Goal: Task Accomplishment & Management: Use online tool/utility

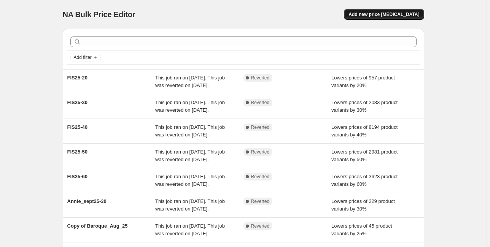
click at [383, 11] on button "Add new price change job" at bounding box center [384, 14] width 80 height 11
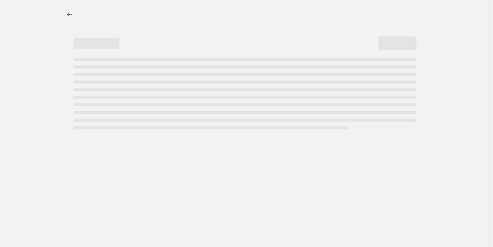
select select "percentage"
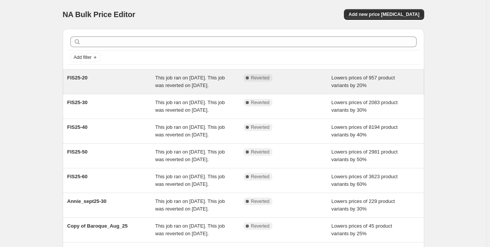
click at [85, 82] on div "FIS25-20" at bounding box center [111, 81] width 88 height 15
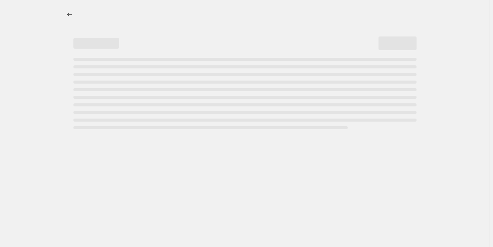
select select "percentage"
select select "tag"
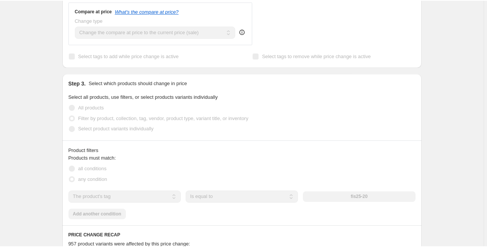
scroll to position [335, 0]
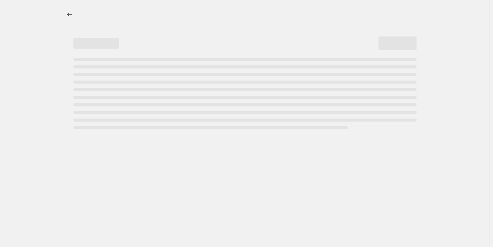
select select "percentage"
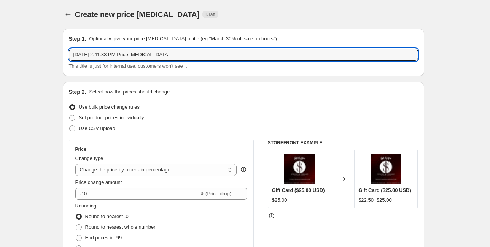
drag, startPoint x: 163, startPoint y: 57, endPoint x: 34, endPoint y: 56, distance: 128.9
type input "c"
type input "Clearance-50"
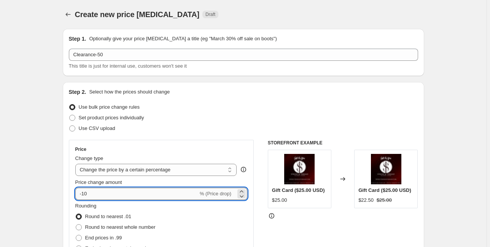
click at [90, 194] on input "-10" at bounding box center [136, 194] width 123 height 12
type input "-1"
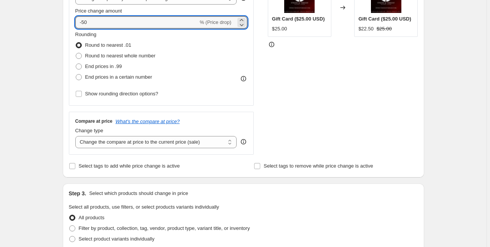
scroll to position [175, 0]
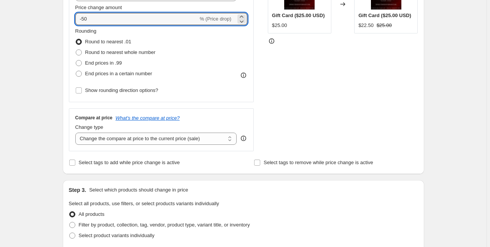
type input "-50"
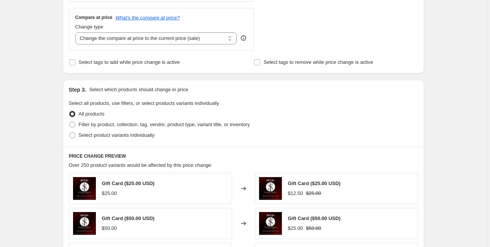
scroll to position [278, 0]
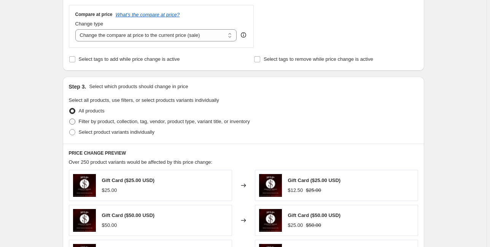
click at [75, 122] on span at bounding box center [72, 122] width 6 height 6
click at [70, 119] on input "Filter by product, collection, tag, vendor, product type, variant title, or inv…" at bounding box center [69, 119] width 0 height 0
radio input "true"
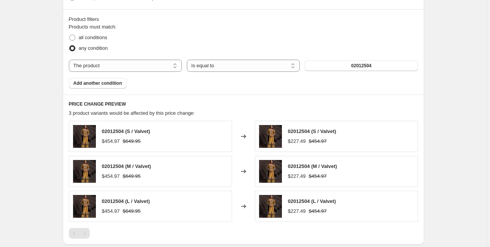
scroll to position [414, 0]
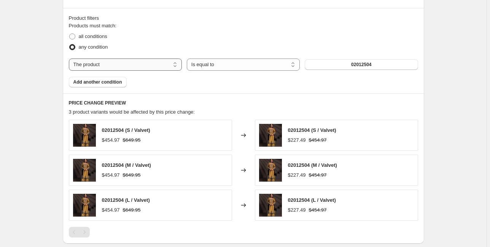
click at [168, 65] on select "The product The product's collection The product's tag The product's vendor The…" at bounding box center [125, 65] width 113 height 12
select select "tag"
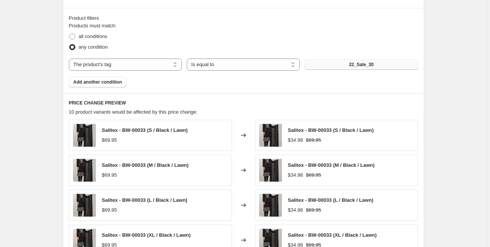
click at [355, 65] on span "22_Sale_30" at bounding box center [361, 65] width 25 height 6
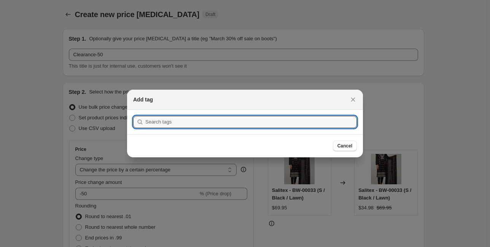
scroll to position [0, 0]
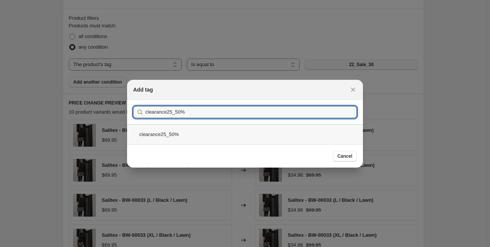
type input "clearance25_50%"
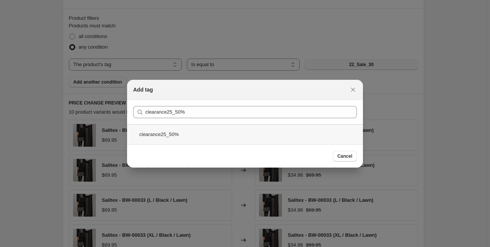
click at [167, 133] on div "clearance25_50%" at bounding box center [245, 134] width 236 height 20
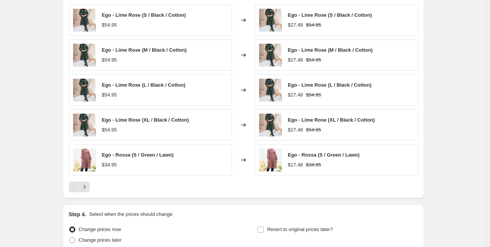
scroll to position [598, 0]
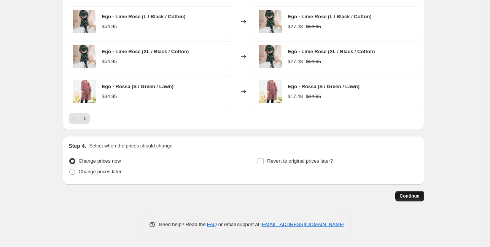
click at [405, 194] on span "Continue" at bounding box center [410, 196] width 20 height 6
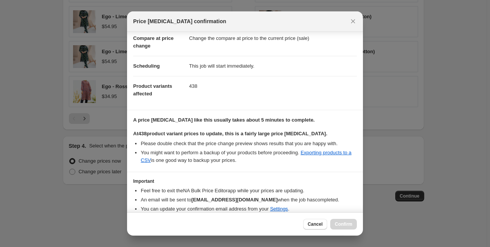
scroll to position [67, 0]
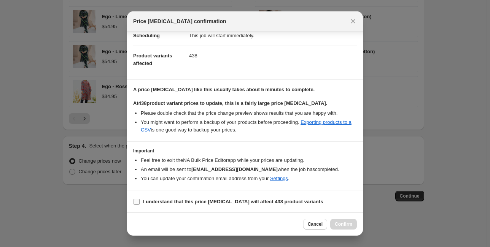
click at [138, 199] on input "I understand that this price [MEDICAL_DATA] will affect 438 product variants" at bounding box center [136, 202] width 6 height 6
checkbox input "true"
click at [336, 224] on span "Confirm" at bounding box center [343, 224] width 17 height 6
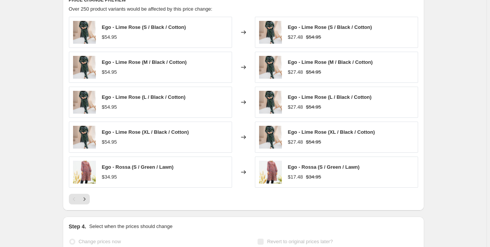
scroll to position [555, 0]
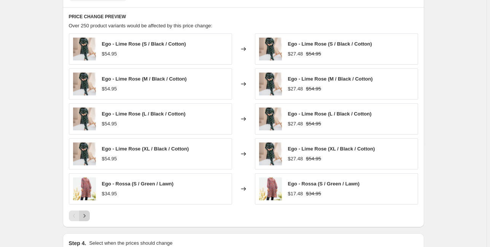
click at [88, 216] on icon "Next" at bounding box center [85, 216] width 8 height 8
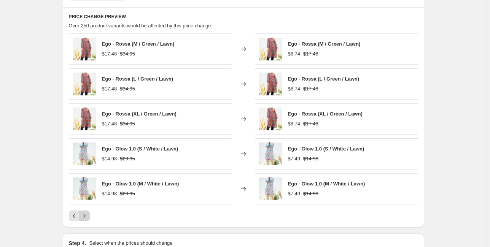
click at [90, 213] on button "Next" at bounding box center [84, 216] width 11 height 11
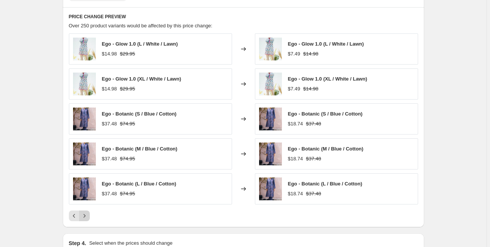
click at [88, 213] on icon "Next" at bounding box center [85, 216] width 8 height 8
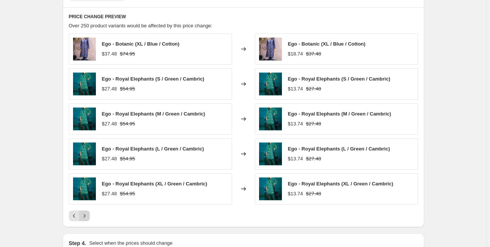
click at [88, 213] on icon "Next" at bounding box center [85, 216] width 8 height 8
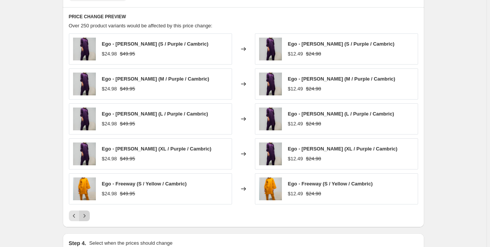
click at [88, 214] on icon "Next" at bounding box center [85, 216] width 8 height 8
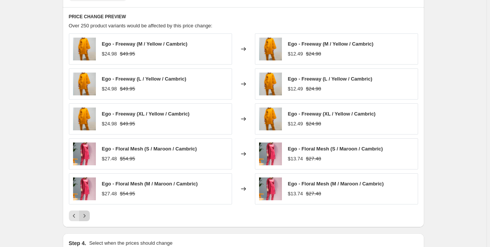
click at [88, 214] on icon "Next" at bounding box center [85, 216] width 8 height 8
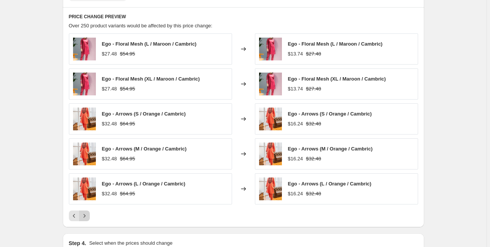
click at [88, 214] on icon "Next" at bounding box center [85, 216] width 8 height 8
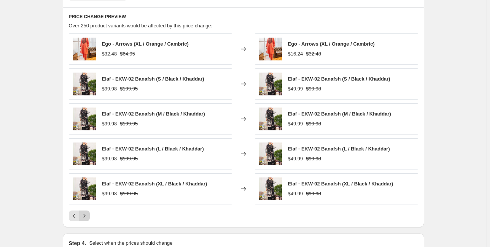
click at [88, 214] on icon "Next" at bounding box center [85, 216] width 8 height 8
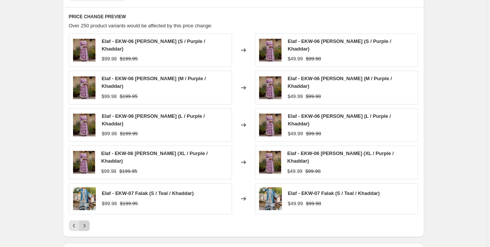
click at [88, 222] on icon "Next" at bounding box center [85, 226] width 8 height 8
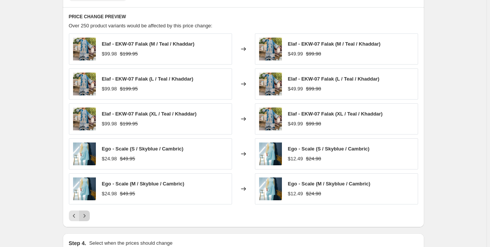
click at [88, 214] on icon "Next" at bounding box center [85, 216] width 8 height 8
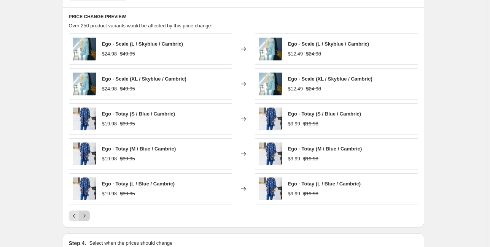
click at [88, 214] on icon "Next" at bounding box center [85, 216] width 8 height 8
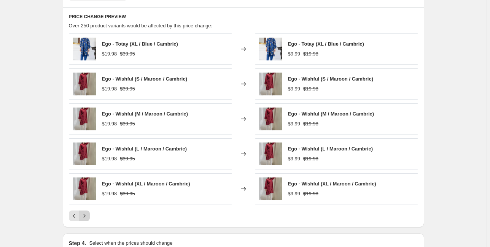
click at [88, 214] on icon "Next" at bounding box center [85, 216] width 8 height 8
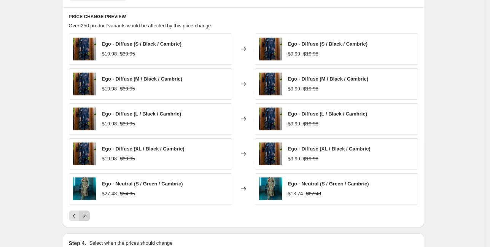
click at [88, 214] on icon "Next" at bounding box center [85, 216] width 8 height 8
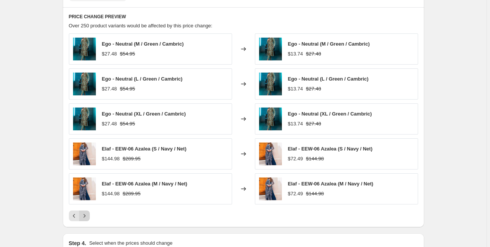
click at [88, 214] on icon "Next" at bounding box center [85, 216] width 8 height 8
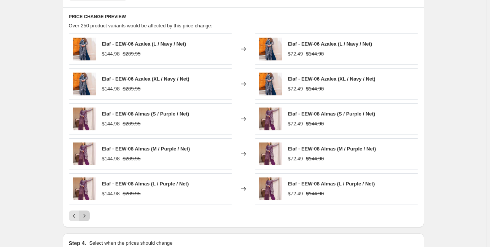
click at [88, 214] on icon "Next" at bounding box center [85, 216] width 8 height 8
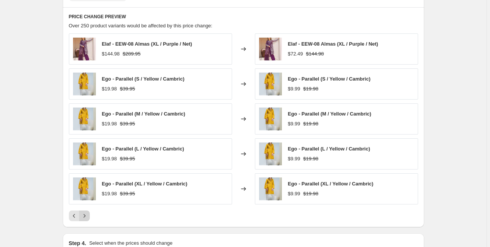
click at [88, 214] on icon "Next" at bounding box center [85, 216] width 8 height 8
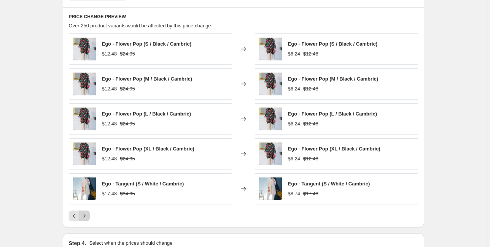
click at [88, 214] on icon "Next" at bounding box center [85, 216] width 8 height 8
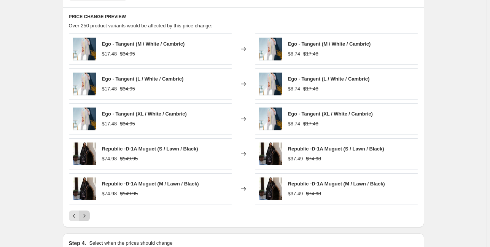
click at [88, 214] on icon "Next" at bounding box center [85, 216] width 8 height 8
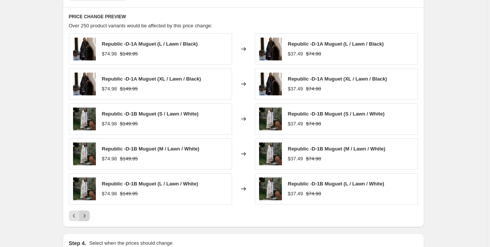
click at [88, 214] on icon "Next" at bounding box center [85, 216] width 8 height 8
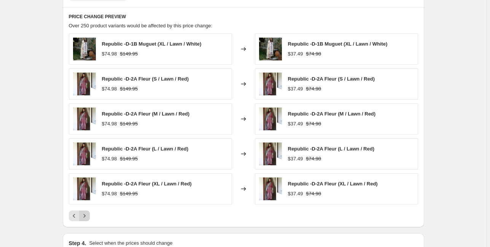
click at [88, 214] on icon "Next" at bounding box center [85, 216] width 8 height 8
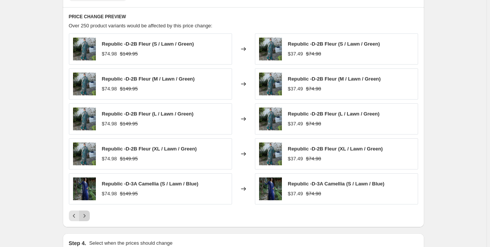
click at [88, 214] on icon "Next" at bounding box center [85, 216] width 8 height 8
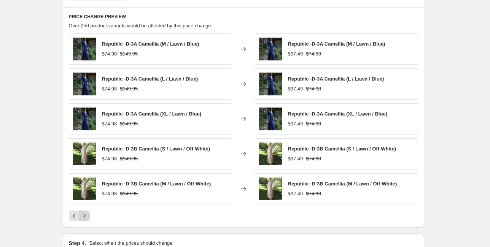
click at [88, 214] on icon "Next" at bounding box center [85, 216] width 8 height 8
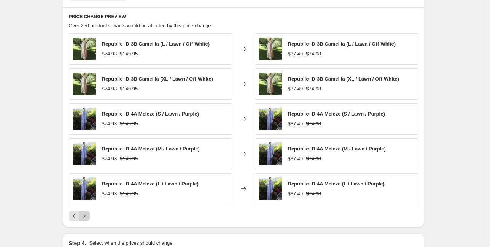
click at [88, 214] on icon "Next" at bounding box center [85, 216] width 8 height 8
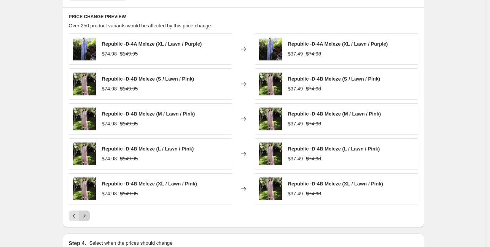
click at [88, 214] on icon "Next" at bounding box center [85, 216] width 8 height 8
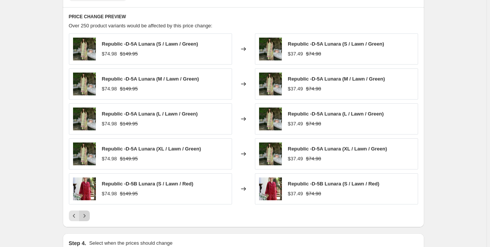
click at [88, 214] on icon "Next" at bounding box center [85, 216] width 8 height 8
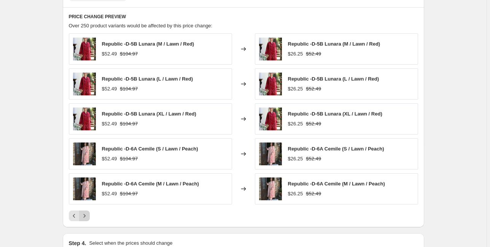
click at [88, 214] on icon "Next" at bounding box center [85, 216] width 8 height 8
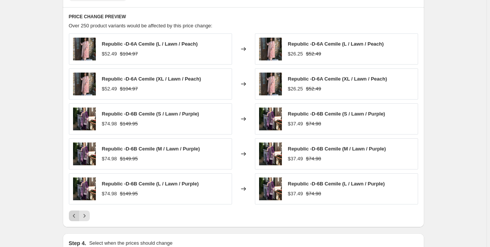
click at [77, 217] on icon "Previous" at bounding box center [74, 216] width 8 height 8
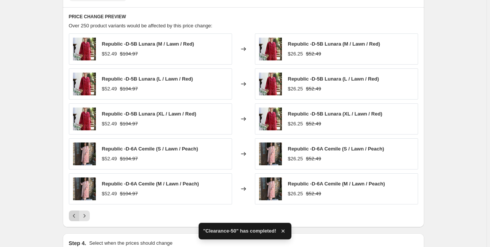
scroll to position [573, 0]
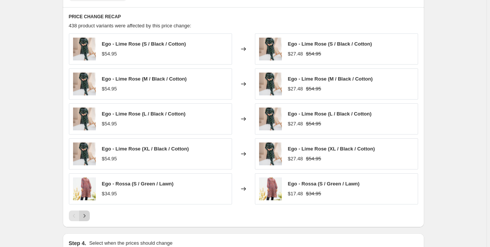
click at [84, 216] on icon "Next" at bounding box center [85, 216] width 8 height 8
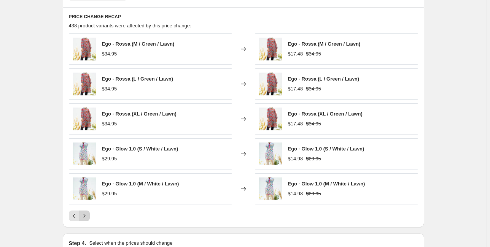
click at [84, 216] on icon "Next" at bounding box center [85, 216] width 8 height 8
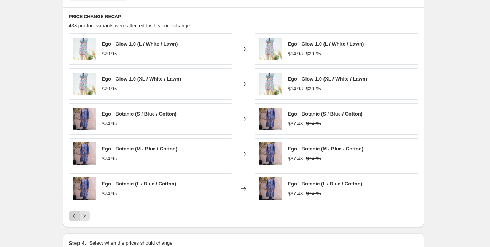
click at [78, 217] on icon "Previous" at bounding box center [74, 216] width 8 height 8
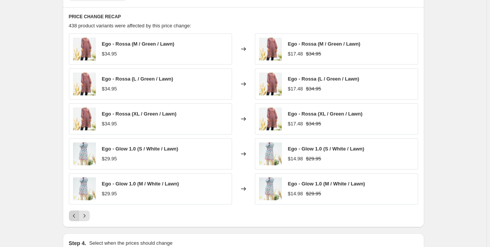
click at [76, 217] on icon "Previous" at bounding box center [74, 216] width 8 height 8
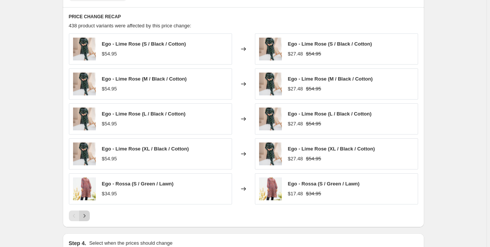
click at [86, 217] on icon "Next" at bounding box center [85, 216] width 8 height 8
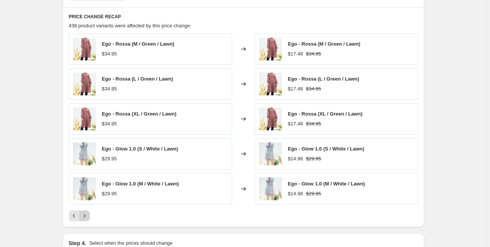
click at [86, 217] on icon "Next" at bounding box center [85, 216] width 8 height 8
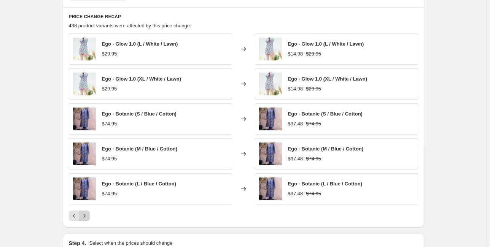
click at [86, 217] on icon "Next" at bounding box center [85, 216] width 8 height 8
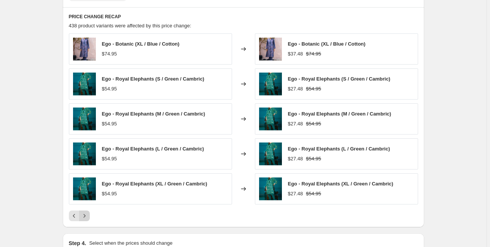
click at [86, 217] on icon "Next" at bounding box center [85, 216] width 8 height 8
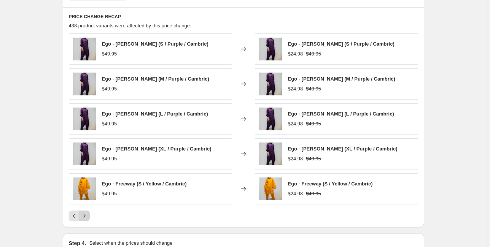
click at [86, 217] on icon "Next" at bounding box center [85, 216] width 8 height 8
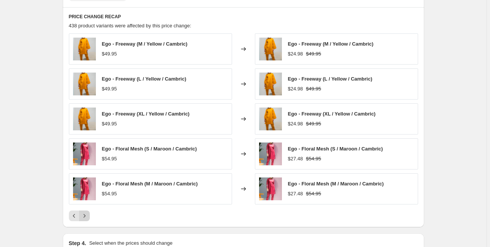
click at [86, 217] on icon "Next" at bounding box center [85, 216] width 8 height 8
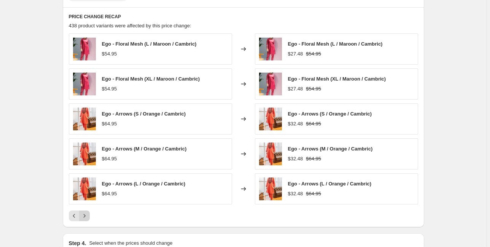
click at [86, 217] on icon "Next" at bounding box center [85, 216] width 8 height 8
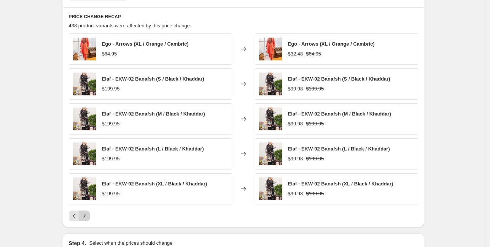
click at [86, 217] on icon "Next" at bounding box center [85, 216] width 8 height 8
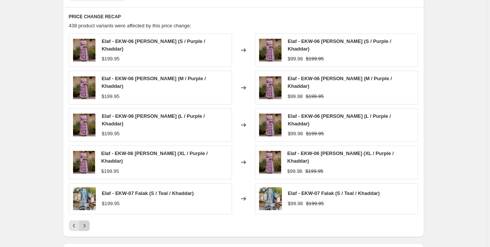
click at [86, 222] on icon "Next" at bounding box center [85, 226] width 8 height 8
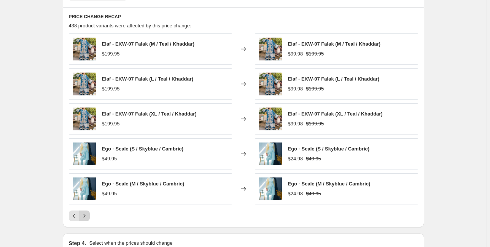
click at [86, 217] on icon "Next" at bounding box center [85, 216] width 8 height 8
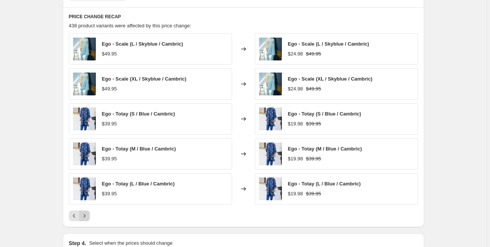
click at [86, 217] on icon "Next" at bounding box center [85, 216] width 8 height 8
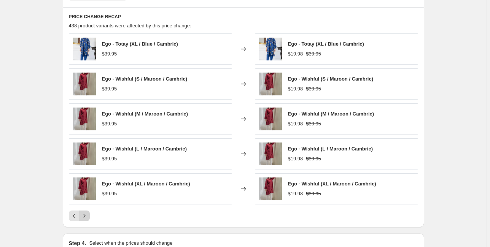
click at [86, 217] on icon "Next" at bounding box center [85, 216] width 8 height 8
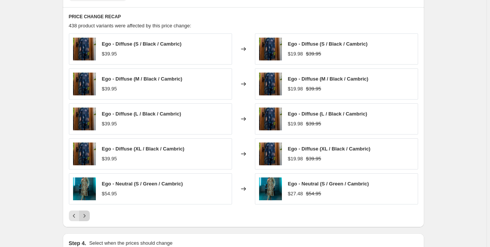
click at [86, 217] on icon "Next" at bounding box center [85, 216] width 8 height 8
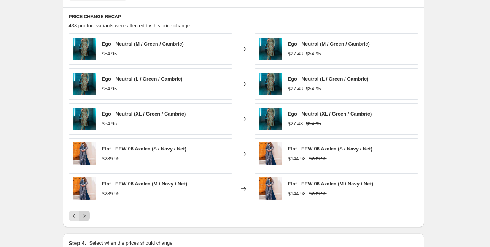
click at [86, 217] on icon "Next" at bounding box center [85, 216] width 8 height 8
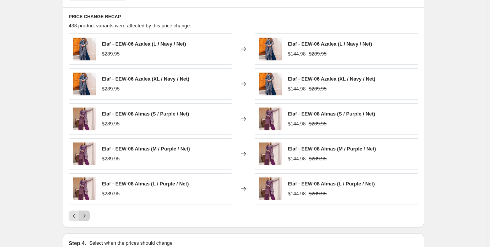
click at [86, 217] on icon "Next" at bounding box center [85, 216] width 8 height 8
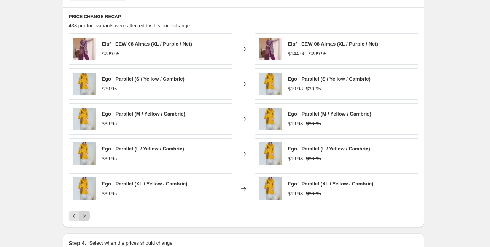
click at [86, 217] on icon "Next" at bounding box center [85, 216] width 8 height 8
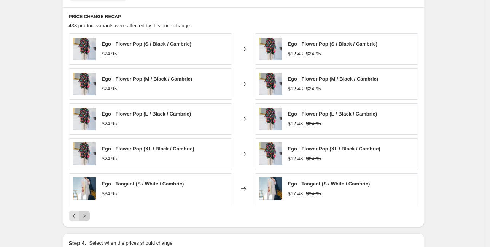
click at [87, 215] on icon "Next" at bounding box center [85, 216] width 8 height 8
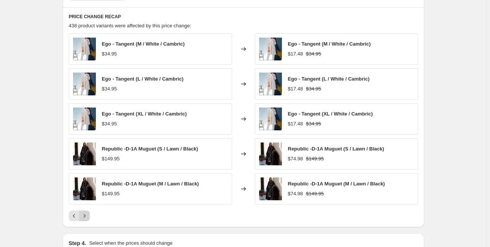
click at [87, 214] on icon "Next" at bounding box center [85, 216] width 8 height 8
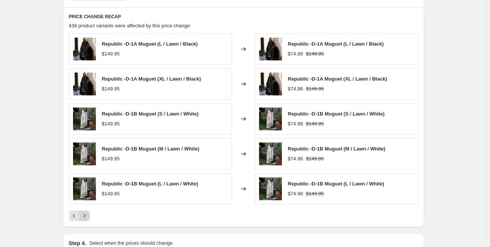
click at [87, 214] on icon "Next" at bounding box center [85, 216] width 8 height 8
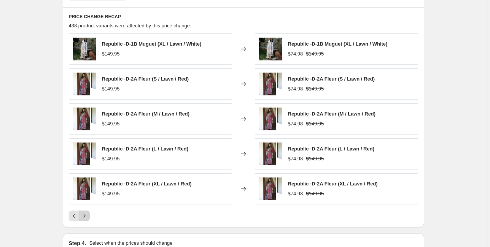
click at [87, 214] on icon "Next" at bounding box center [85, 216] width 8 height 8
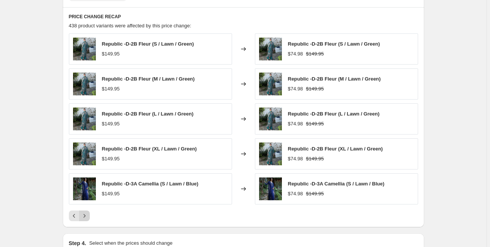
click at [87, 214] on icon "Next" at bounding box center [85, 216] width 8 height 8
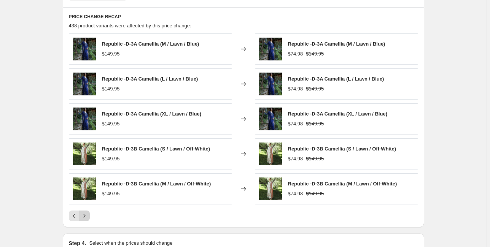
click at [88, 213] on icon "Next" at bounding box center [85, 216] width 8 height 8
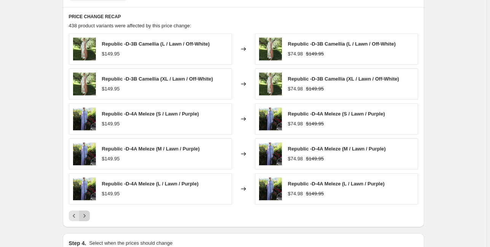
click at [90, 214] on button "Next" at bounding box center [84, 216] width 11 height 11
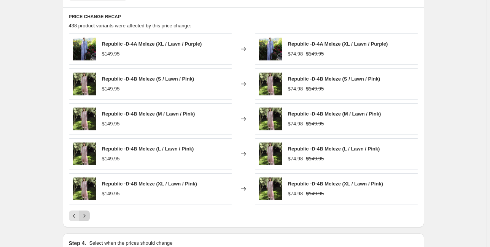
click at [90, 211] on button "Next" at bounding box center [84, 216] width 11 height 11
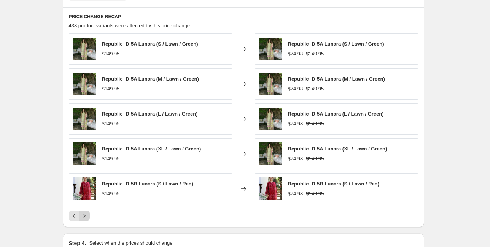
click at [88, 214] on icon "Next" at bounding box center [85, 216] width 8 height 8
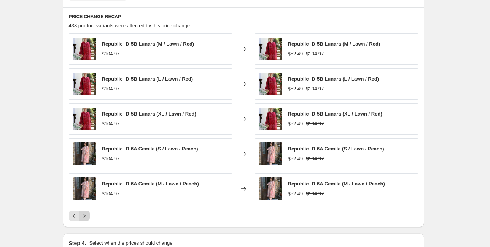
click at [87, 214] on icon "Next" at bounding box center [85, 216] width 8 height 8
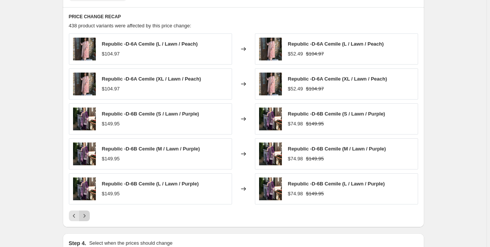
click at [85, 215] on icon "Next" at bounding box center [84, 215] width 2 height 3
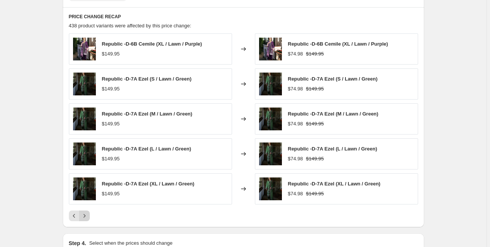
click at [86, 214] on icon "Next" at bounding box center [85, 216] width 8 height 8
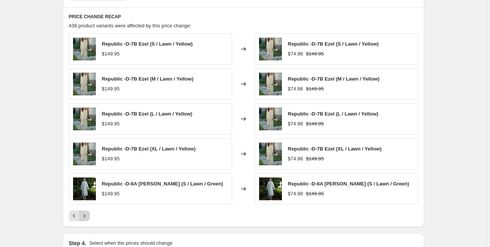
click at [87, 214] on icon "Next" at bounding box center [85, 216] width 8 height 8
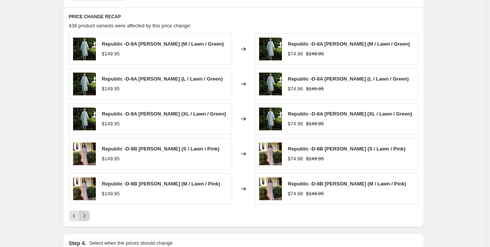
click at [87, 214] on icon "Next" at bounding box center [85, 216] width 8 height 8
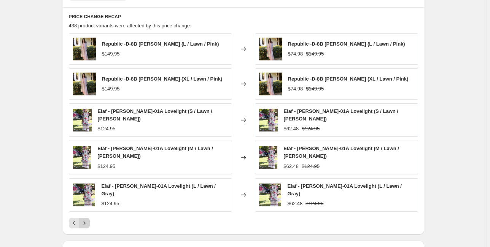
click at [88, 219] on icon "Next" at bounding box center [85, 223] width 8 height 8
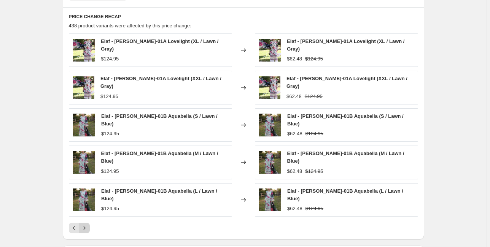
click at [88, 224] on icon "Next" at bounding box center [85, 228] width 8 height 8
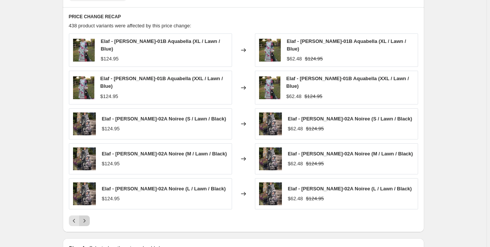
click at [88, 217] on icon "Next" at bounding box center [85, 221] width 8 height 8
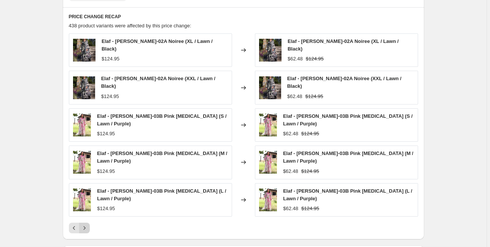
click at [88, 224] on icon "Next" at bounding box center [85, 228] width 8 height 8
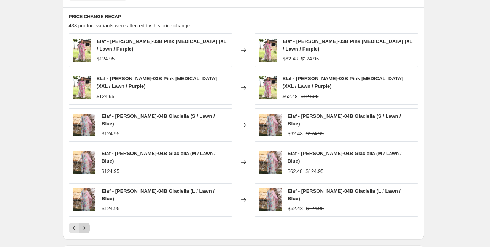
click at [88, 224] on icon "Next" at bounding box center [85, 228] width 8 height 8
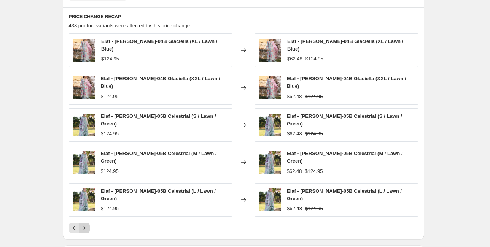
click at [88, 224] on icon "Next" at bounding box center [85, 228] width 8 height 8
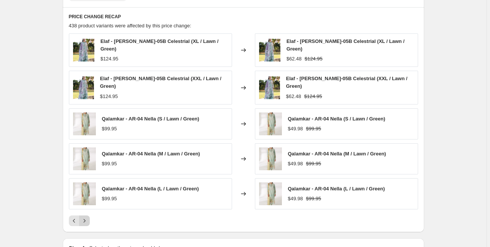
click at [88, 217] on icon "Next" at bounding box center [85, 221] width 8 height 8
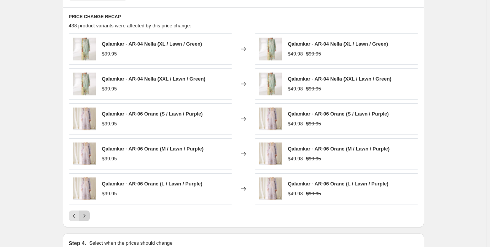
click at [88, 213] on icon "Next" at bounding box center [85, 216] width 8 height 8
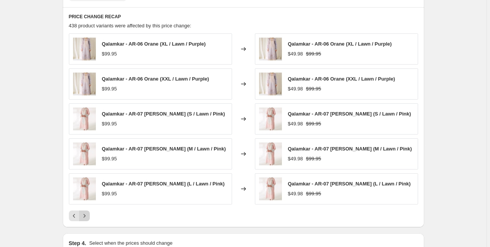
click at [88, 213] on icon "Next" at bounding box center [85, 216] width 8 height 8
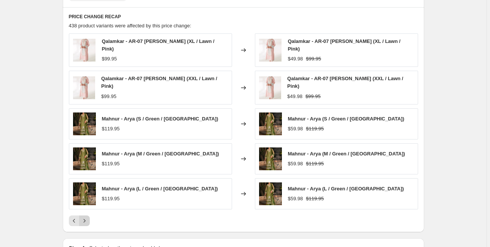
click at [88, 217] on icon "Next" at bounding box center [85, 221] width 8 height 8
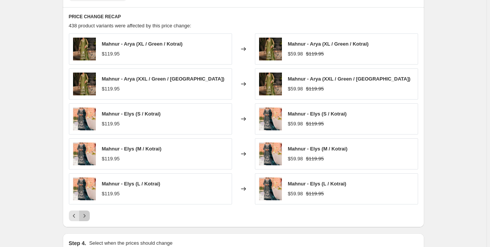
click at [88, 213] on icon "Next" at bounding box center [85, 216] width 8 height 8
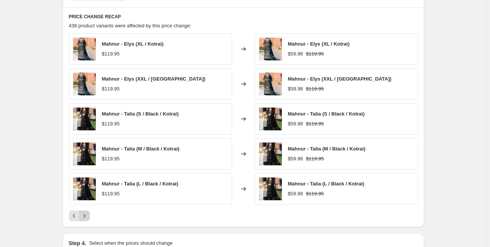
click at [88, 213] on icon "Next" at bounding box center [85, 216] width 8 height 8
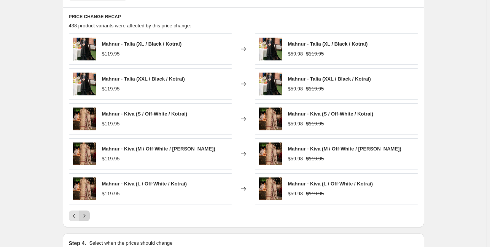
click at [88, 213] on icon "Next" at bounding box center [85, 216] width 8 height 8
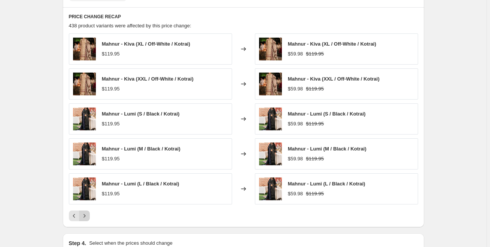
click at [88, 213] on icon "Next" at bounding box center [85, 216] width 8 height 8
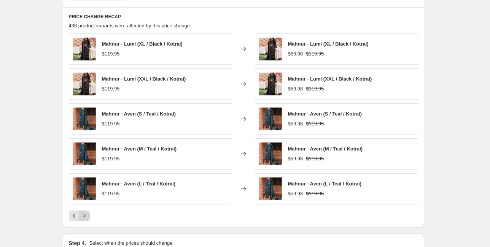
click at [88, 213] on icon "Next" at bounding box center [85, 216] width 8 height 8
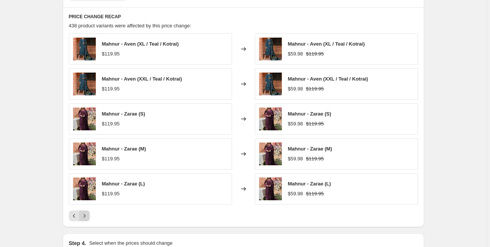
click at [88, 213] on icon "Next" at bounding box center [85, 216] width 8 height 8
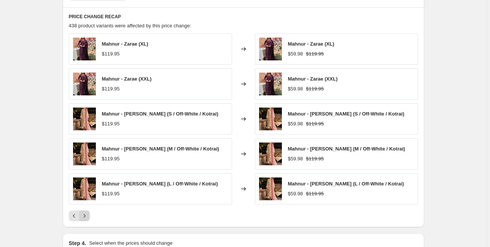
click at [88, 213] on icon "Next" at bounding box center [85, 216] width 8 height 8
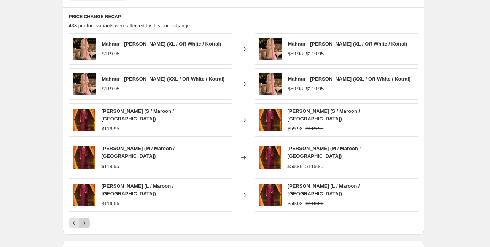
click at [88, 219] on icon "Next" at bounding box center [85, 223] width 8 height 8
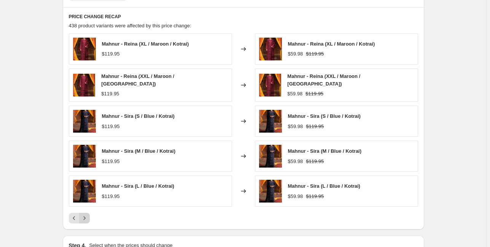
click at [88, 214] on icon "Next" at bounding box center [85, 218] width 8 height 8
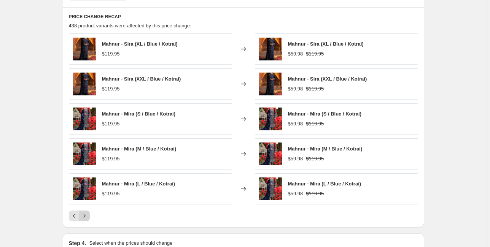
click at [88, 213] on icon "Next" at bounding box center [85, 216] width 8 height 8
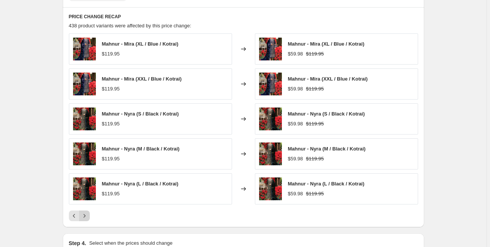
click at [88, 213] on icon "Next" at bounding box center [85, 216] width 8 height 8
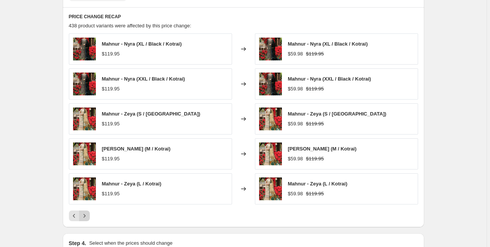
click at [88, 213] on icon "Next" at bounding box center [85, 216] width 8 height 8
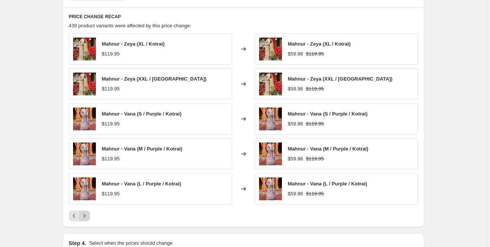
click at [88, 213] on icon "Next" at bounding box center [85, 216] width 8 height 8
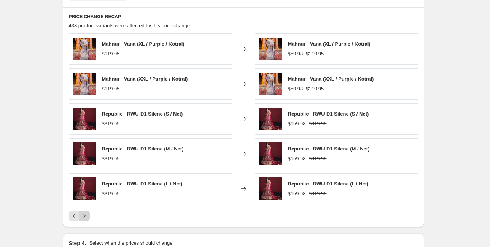
click at [88, 213] on icon "Next" at bounding box center [85, 216] width 8 height 8
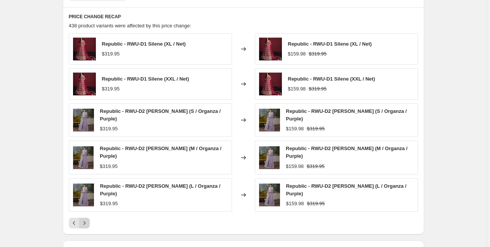
click at [88, 219] on icon "Next" at bounding box center [85, 223] width 8 height 8
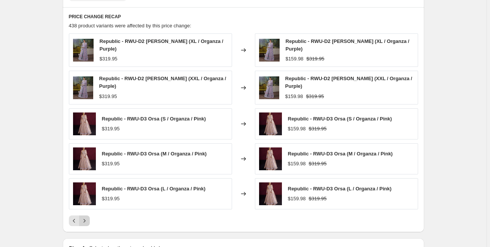
click at [85, 217] on icon "Next" at bounding box center [85, 221] width 8 height 8
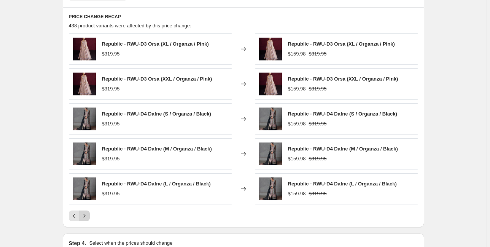
click at [87, 214] on icon "Next" at bounding box center [85, 216] width 8 height 8
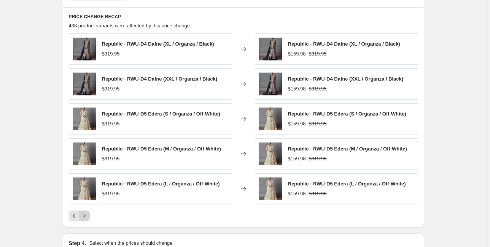
click at [87, 214] on icon "Next" at bounding box center [85, 216] width 8 height 8
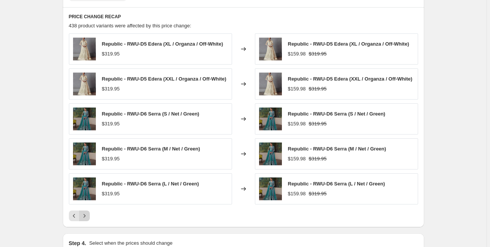
click at [87, 214] on icon "Next" at bounding box center [85, 216] width 8 height 8
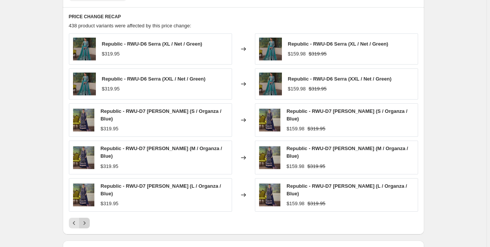
click at [87, 219] on icon "Next" at bounding box center [85, 223] width 8 height 8
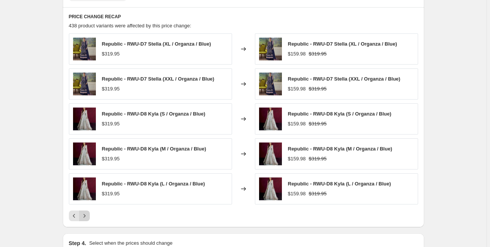
click at [87, 214] on icon "Next" at bounding box center [85, 216] width 8 height 8
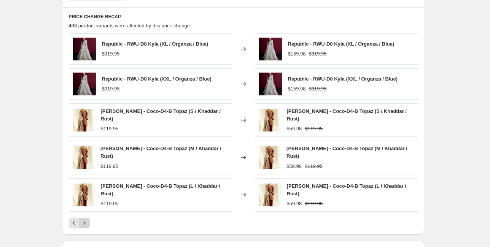
click at [87, 219] on icon "Next" at bounding box center [85, 223] width 8 height 8
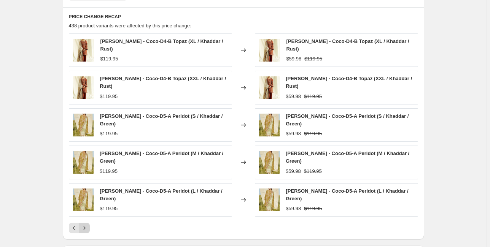
click at [87, 231] on icon "Next" at bounding box center [85, 228] width 8 height 8
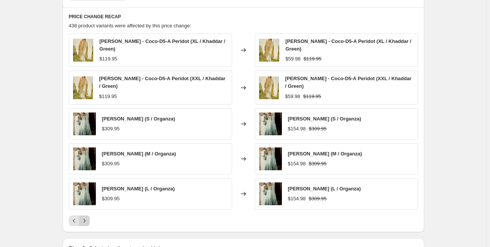
click at [85, 216] on button "Next" at bounding box center [84, 221] width 11 height 11
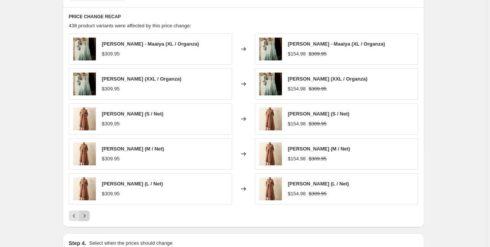
click at [84, 218] on icon "Next" at bounding box center [85, 216] width 8 height 8
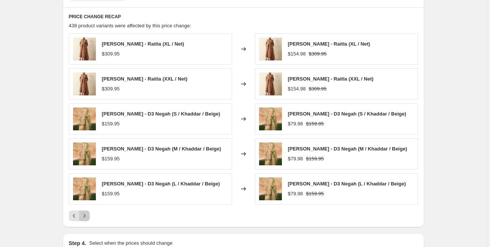
click at [84, 218] on icon "Next" at bounding box center [85, 216] width 8 height 8
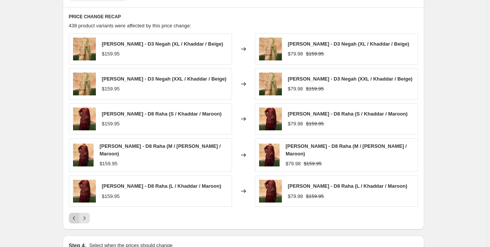
click at [73, 215] on icon "Previous" at bounding box center [74, 218] width 8 height 8
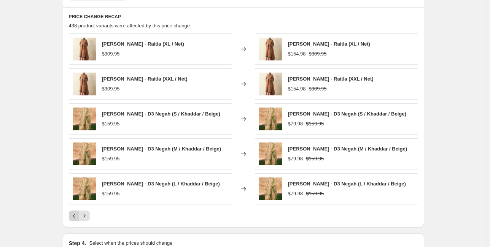
click at [73, 215] on icon "Previous" at bounding box center [74, 216] width 8 height 8
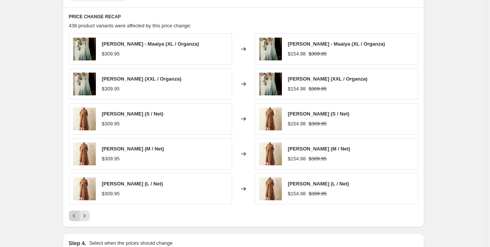
click at [75, 215] on icon "Previous" at bounding box center [74, 216] width 8 height 8
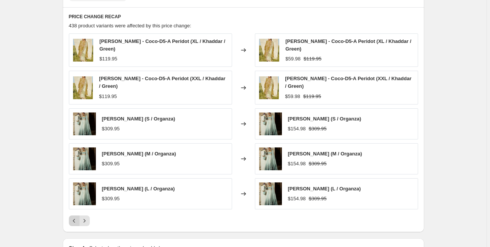
click at [76, 221] on icon "Previous" at bounding box center [74, 221] width 8 height 8
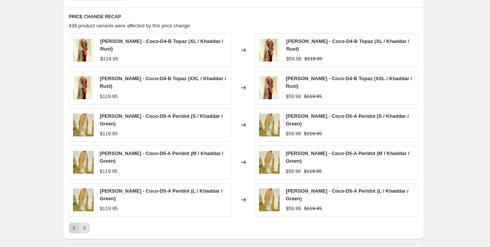
click at [79, 224] on button "Previous" at bounding box center [74, 228] width 11 height 11
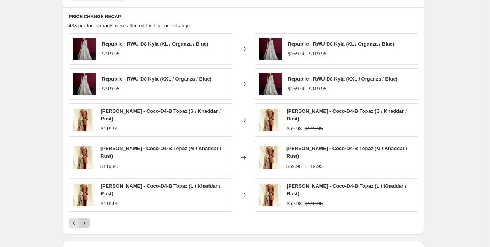
click at [87, 220] on icon "Next" at bounding box center [85, 223] width 8 height 8
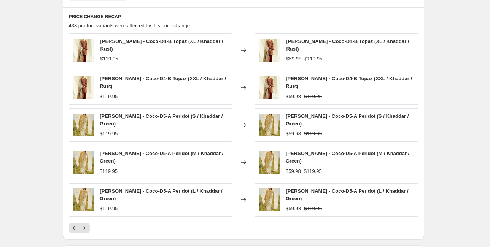
click at [87, 219] on div "[PERSON_NAME] - Coco-D4-B Topaz (XL / Khaddar / Rust) $119.95 Changed to [PERSO…" at bounding box center [243, 133] width 349 height 200
click at [87, 229] on icon "Next" at bounding box center [85, 228] width 8 height 8
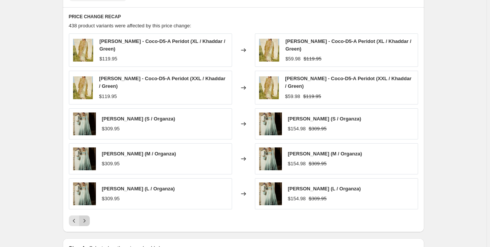
click at [85, 220] on icon "Next" at bounding box center [85, 221] width 8 height 8
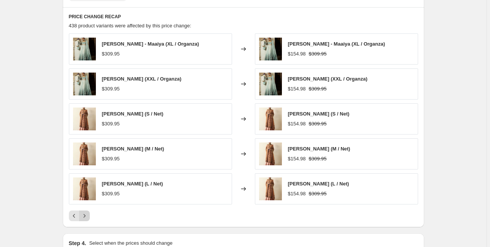
click at [82, 214] on icon "Next" at bounding box center [85, 216] width 8 height 8
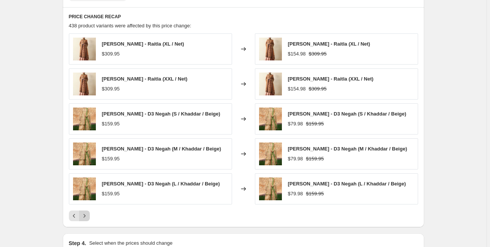
click at [84, 214] on icon "Next" at bounding box center [85, 216] width 8 height 8
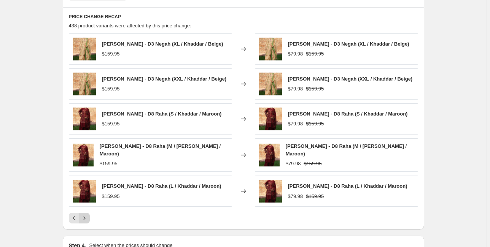
click at [84, 214] on icon "Next" at bounding box center [85, 218] width 8 height 8
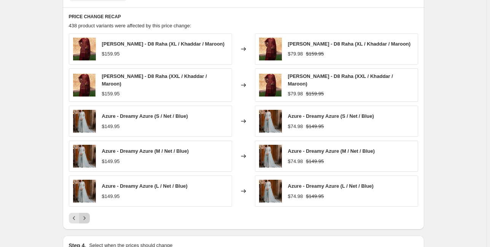
click at [84, 214] on icon "Next" at bounding box center [85, 218] width 8 height 8
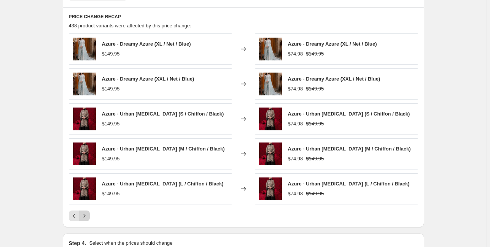
click at [84, 214] on icon "Next" at bounding box center [85, 216] width 8 height 8
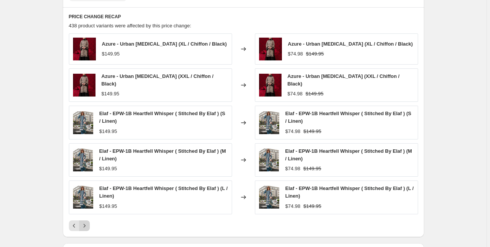
click at [87, 222] on icon "Next" at bounding box center [85, 226] width 8 height 8
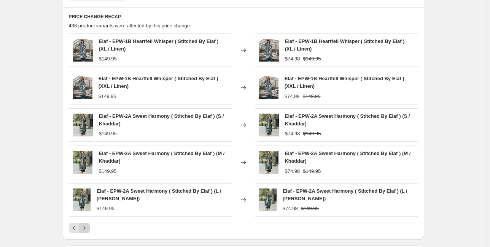
click at [86, 225] on icon "Next" at bounding box center [85, 228] width 8 height 8
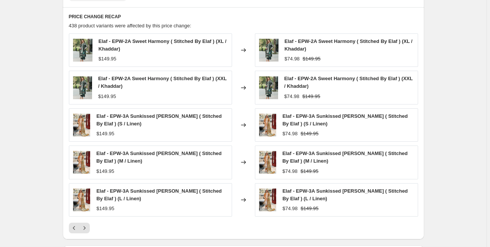
click at [86, 225] on icon "Next" at bounding box center [85, 228] width 8 height 8
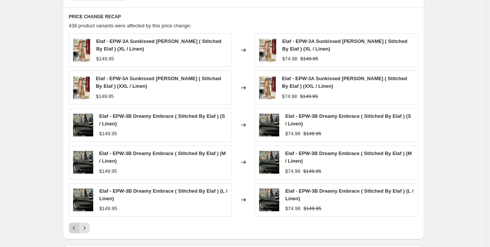
click at [71, 227] on icon "Previous" at bounding box center [74, 228] width 8 height 8
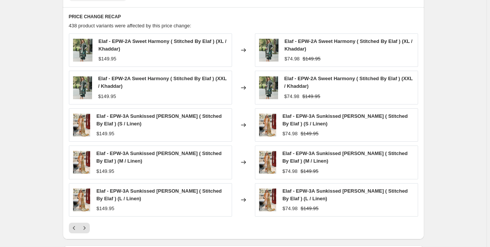
click at [73, 227] on icon "Previous" at bounding box center [74, 228] width 8 height 8
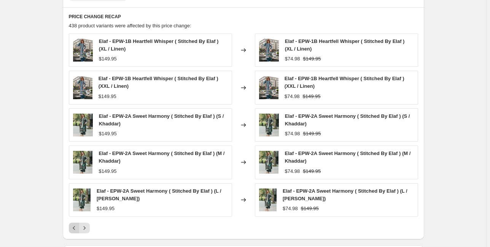
click at [77, 224] on icon "Previous" at bounding box center [74, 228] width 8 height 8
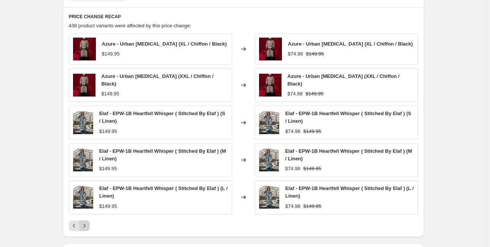
click at [87, 221] on button "Next" at bounding box center [84, 226] width 11 height 11
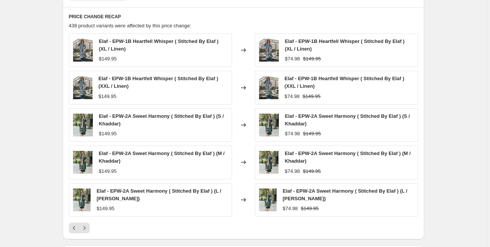
click at [87, 217] on div "Elaf - EPW-1B Heartfell Whisper ( Stitched By Elaf ) (XL / Linen) $149.95 Chang…" at bounding box center [243, 133] width 349 height 200
click at [92, 225] on div at bounding box center [243, 228] width 349 height 11
click at [88, 225] on icon "Next" at bounding box center [85, 228] width 8 height 8
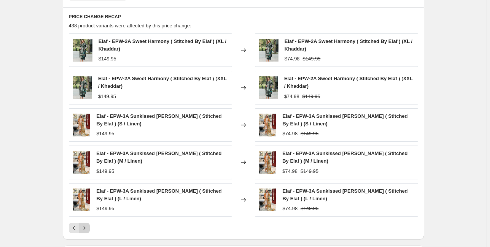
click at [88, 225] on icon "Next" at bounding box center [85, 228] width 8 height 8
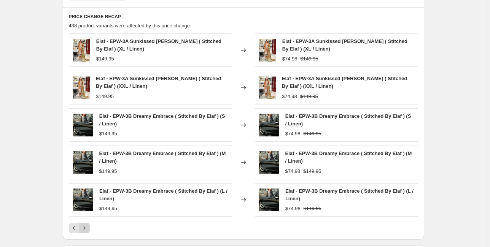
click at [88, 225] on icon "Next" at bounding box center [85, 228] width 8 height 8
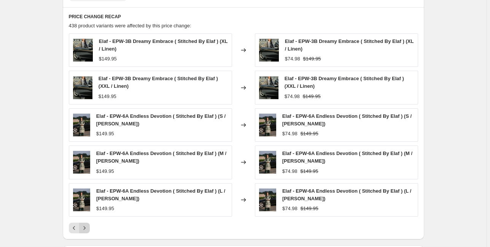
click at [88, 227] on icon "Next" at bounding box center [85, 228] width 8 height 8
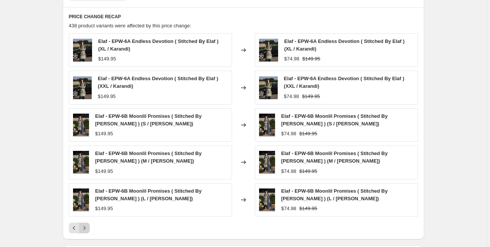
click at [88, 227] on icon "Next" at bounding box center [85, 228] width 8 height 8
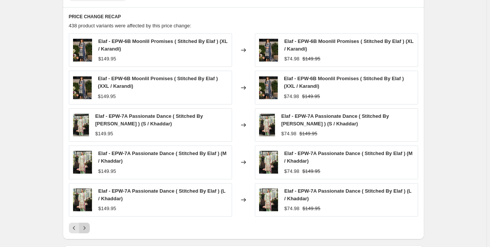
click at [88, 227] on icon "Next" at bounding box center [85, 228] width 8 height 8
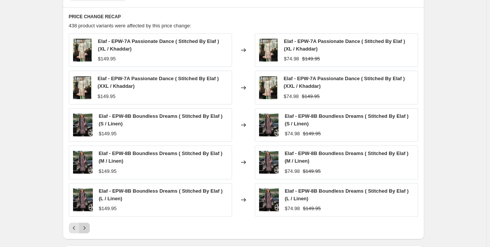
click at [88, 227] on icon "Next" at bounding box center [85, 228] width 8 height 8
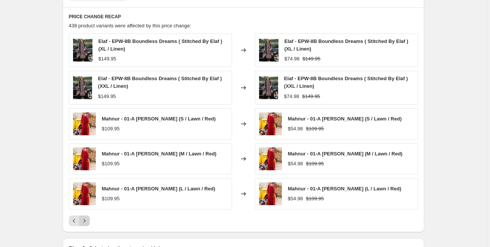
click at [85, 218] on icon "Next" at bounding box center [85, 221] width 8 height 8
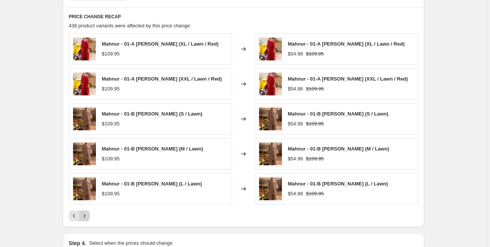
click at [87, 217] on icon "Next" at bounding box center [85, 216] width 8 height 8
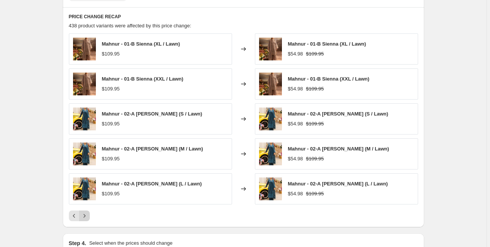
click at [87, 217] on icon "Next" at bounding box center [85, 216] width 8 height 8
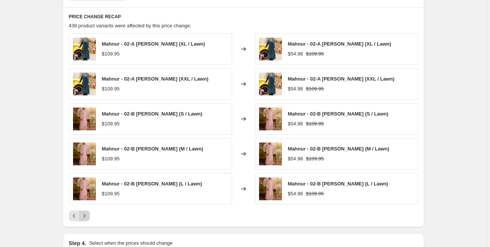
click at [87, 217] on icon "Next" at bounding box center [85, 216] width 8 height 8
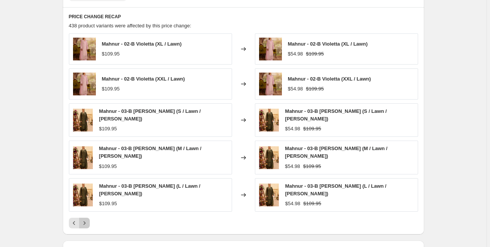
click at [87, 219] on icon "Next" at bounding box center [85, 223] width 8 height 8
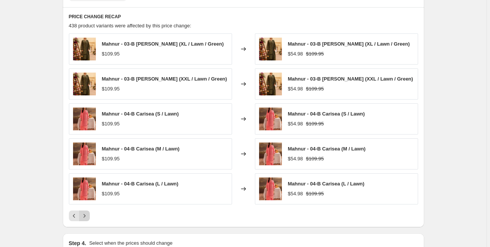
click at [87, 217] on icon "Next" at bounding box center [85, 216] width 8 height 8
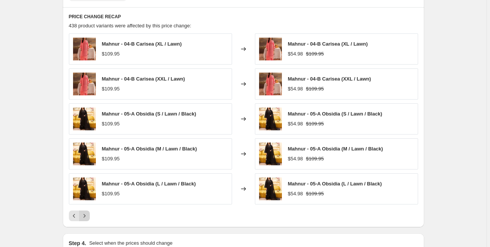
click at [87, 217] on icon "Next" at bounding box center [85, 216] width 8 height 8
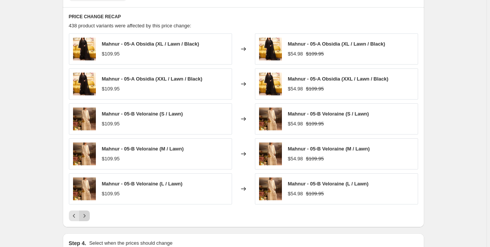
click at [87, 217] on icon "Next" at bounding box center [85, 216] width 8 height 8
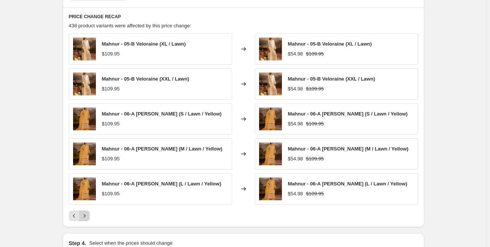
click at [87, 217] on icon "Next" at bounding box center [85, 216] width 8 height 8
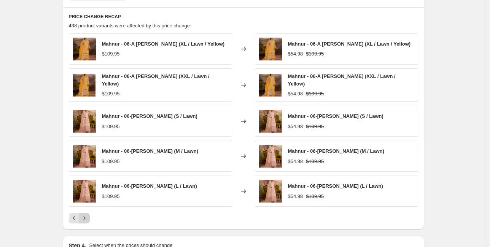
click at [87, 217] on icon "Next" at bounding box center [85, 218] width 8 height 8
